Goal: Transaction & Acquisition: Register for event/course

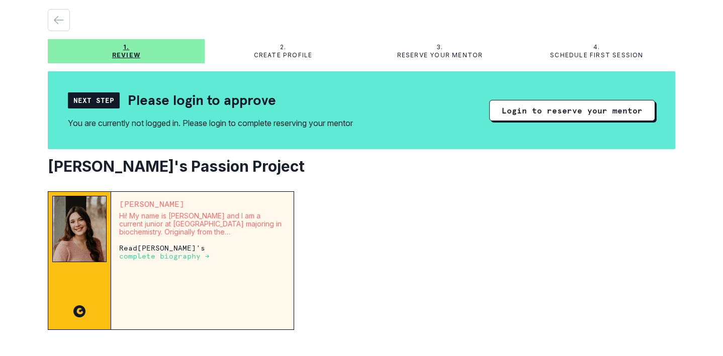
scroll to position [27, 0]
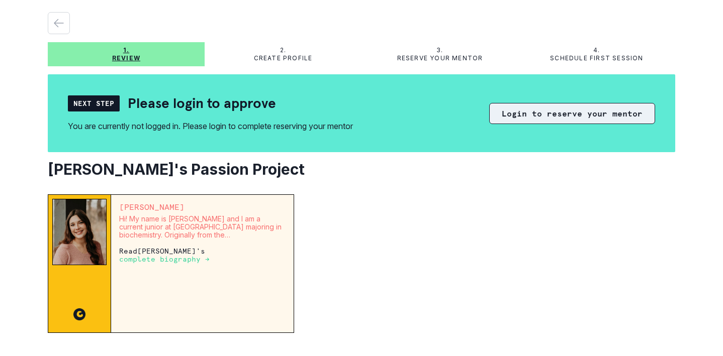
click at [556, 116] on button "Login to reserve your mentor" at bounding box center [572, 113] width 166 height 21
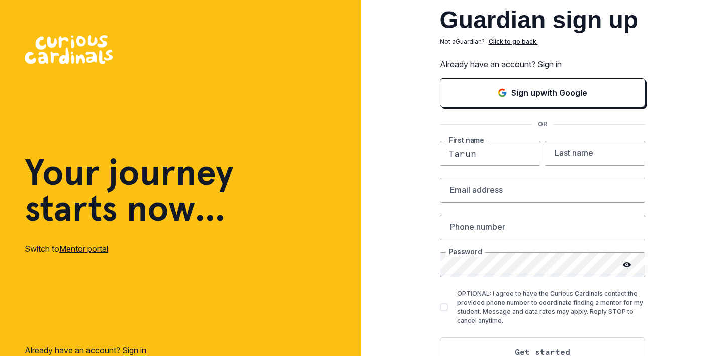
type input "Tarun"
type input "[PERSON_NAME]"
type input "[EMAIL_ADDRESS][DOMAIN_NAME]"
type input "6032769765"
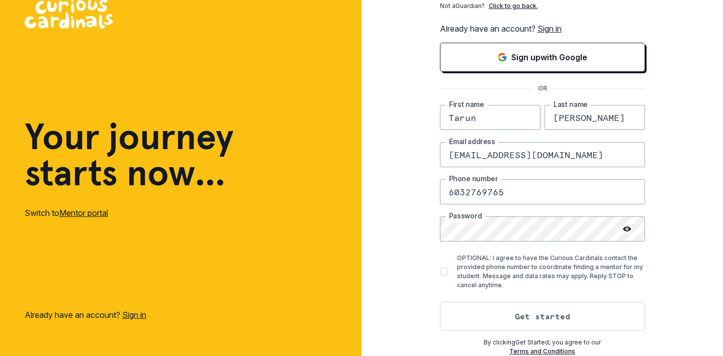
scroll to position [36, 0]
click at [542, 319] on button "Get started" at bounding box center [542, 316] width 205 height 29
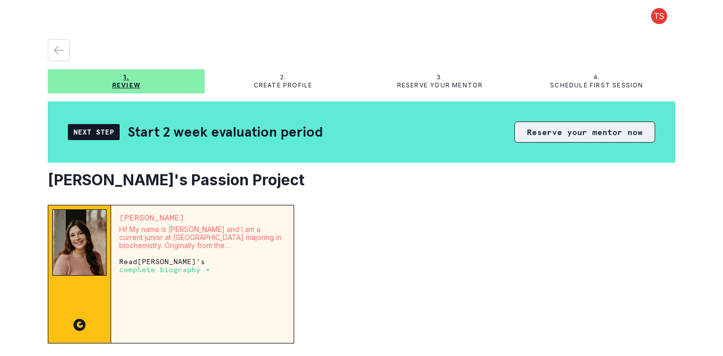
click at [585, 135] on button "Reserve your mentor now" at bounding box center [584, 132] width 141 height 21
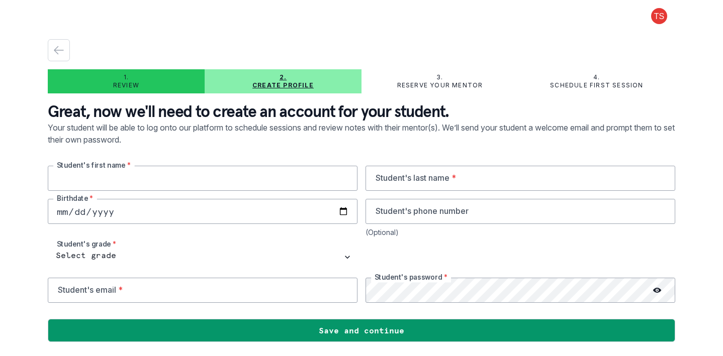
click at [227, 180] on input "text" at bounding box center [203, 178] width 310 height 25
type input "Nysa"
type input "[PERSON_NAME]"
type input "[DATE]"
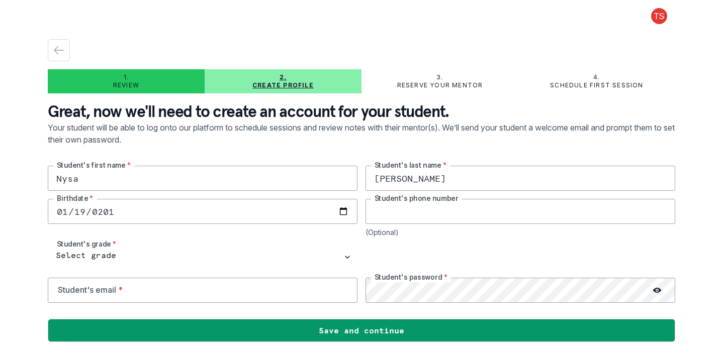
click at [419, 214] on input "tel" at bounding box center [520, 211] width 310 height 25
type input "6"
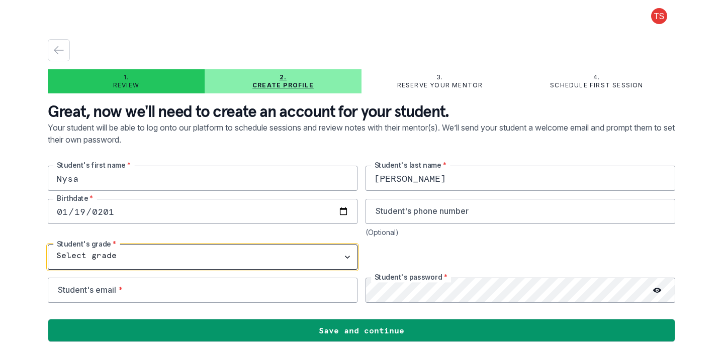
click at [143, 257] on select "Select grade 1st Grade 2nd Grade 3rd Grade 4th Grade 5th Grade 6th Grade 7th Gr…" at bounding box center [203, 257] width 310 height 25
select select "10th Grade"
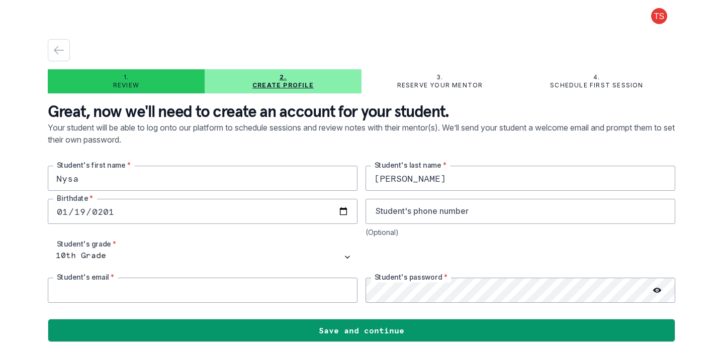
click at [159, 300] on input "email" at bounding box center [203, 290] width 310 height 25
click at [112, 292] on input "[EMAIL_ADDRESS][DOMAIN_NAME]" at bounding box center [203, 290] width 310 height 25
type input "[EMAIL_ADDRESS][DOMAIN_NAME]"
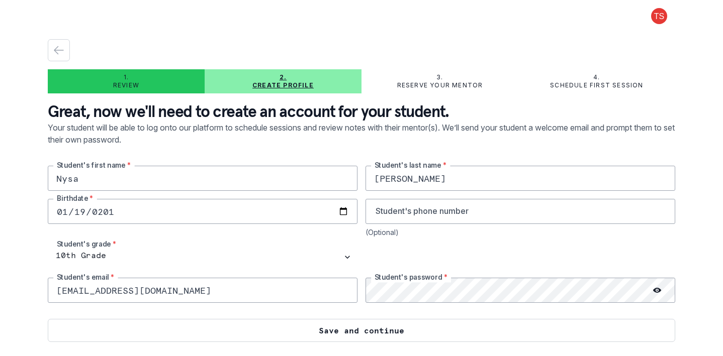
click at [401, 333] on button "Save and continue" at bounding box center [361, 330] width 627 height 23
click at [436, 334] on button "Save and continue" at bounding box center [361, 330] width 627 height 23
click at [459, 328] on button "Save and continue" at bounding box center [361, 330] width 627 height 23
click at [357, 330] on button "Save and continue" at bounding box center [361, 330] width 627 height 23
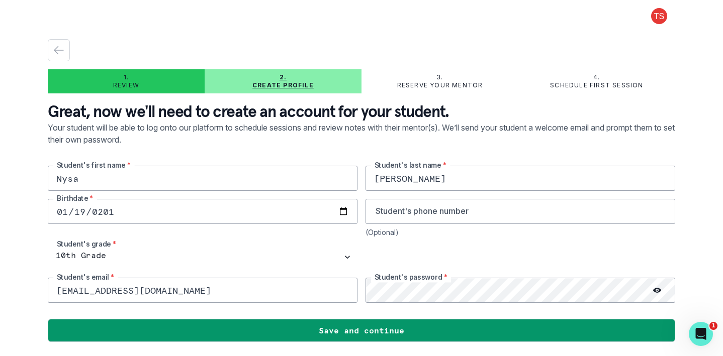
click at [455, 84] on p "Reserve your mentor" at bounding box center [440, 85] width 86 height 8
